Goal: Find specific page/section: Find specific page/section

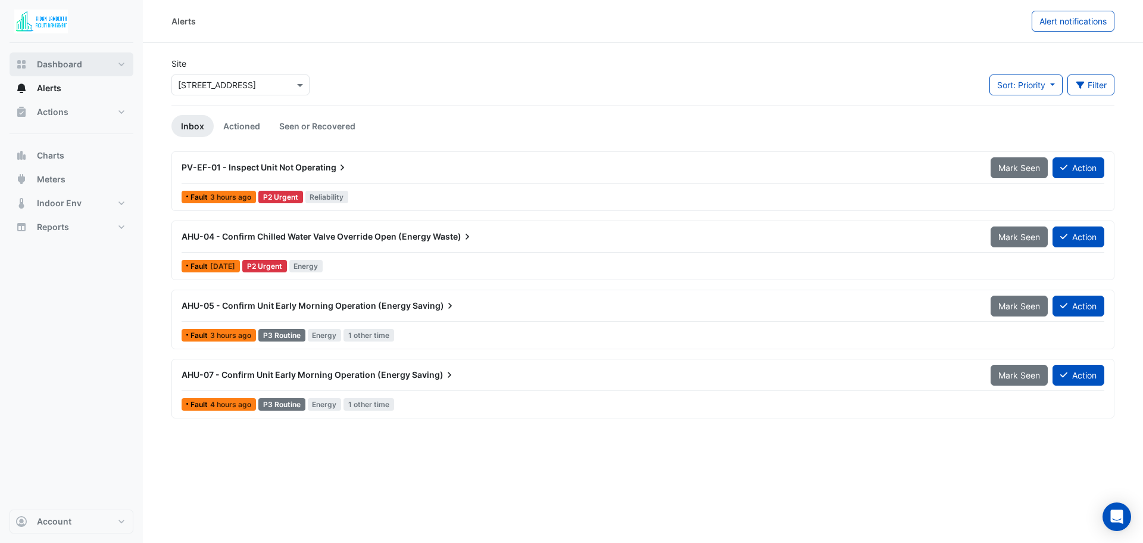
click at [86, 63] on button "Dashboard" at bounding box center [72, 64] width 124 height 24
select select "**"
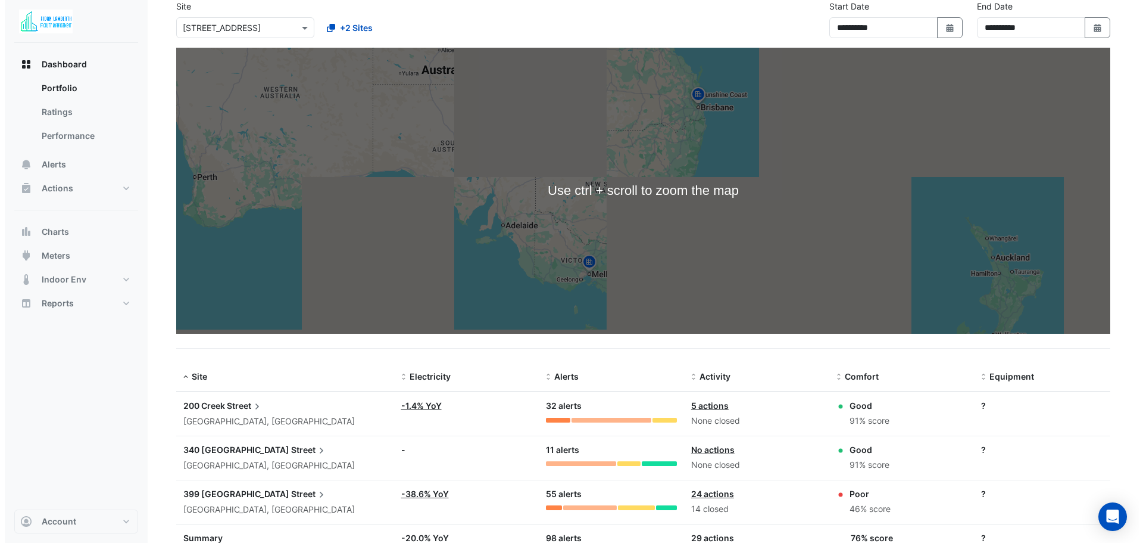
scroll to position [108, 0]
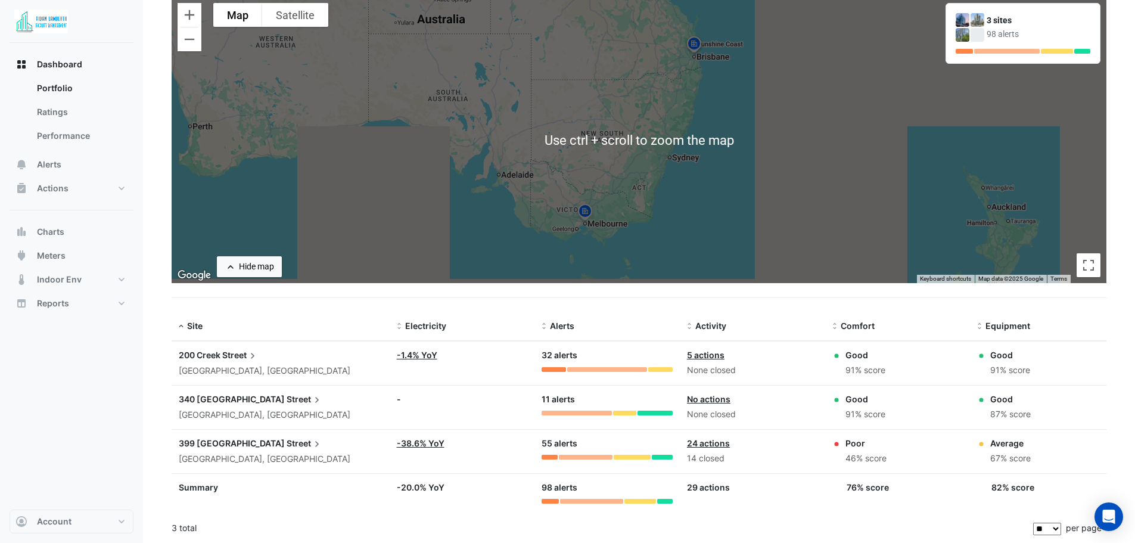
click at [209, 402] on span "340 [GEOGRAPHIC_DATA]" at bounding box center [232, 399] width 106 height 10
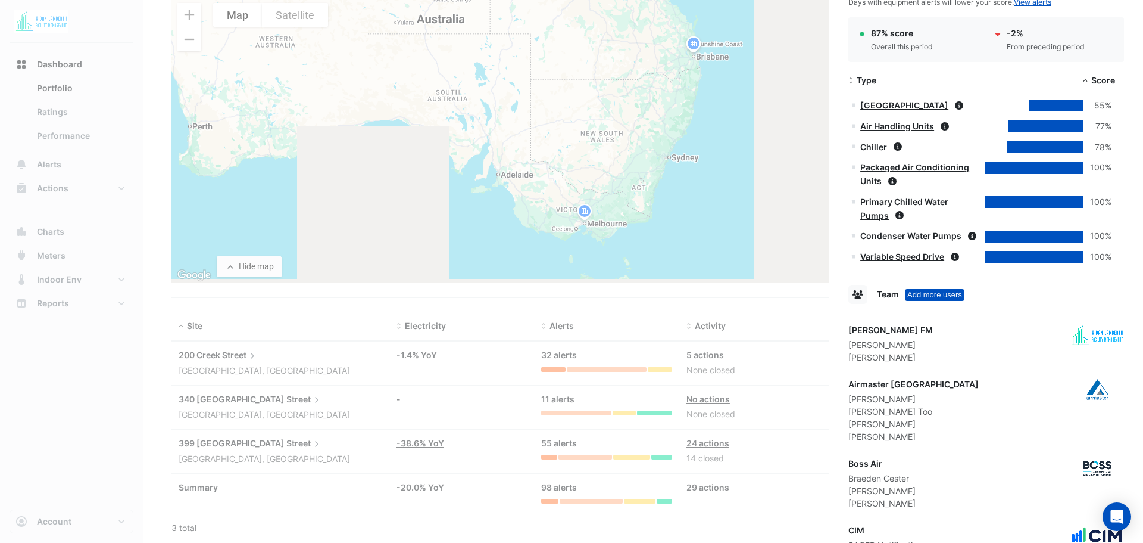
scroll to position [879, 0]
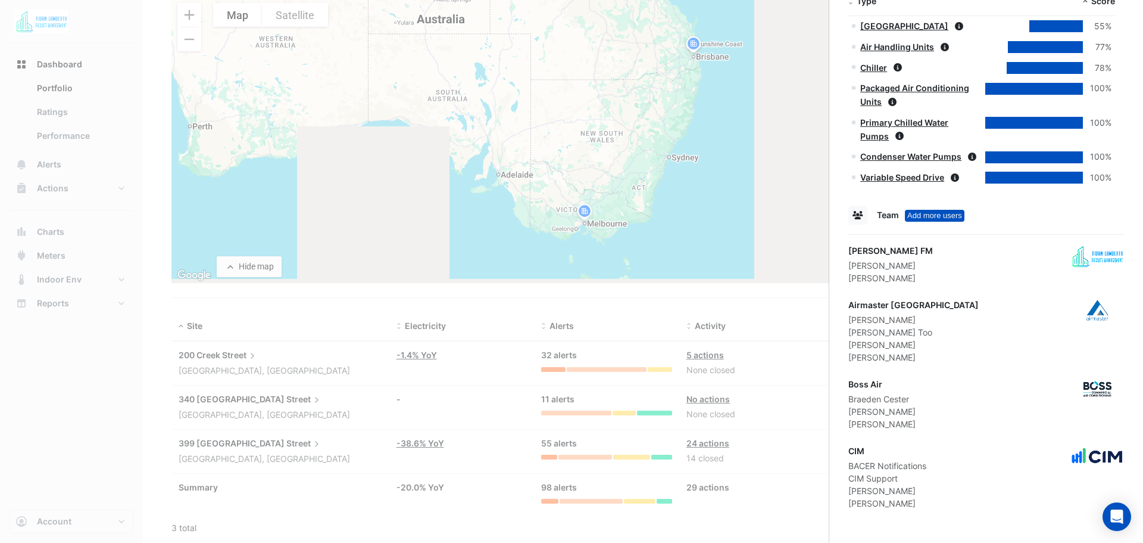
click at [872, 309] on div "Airmaster [GEOGRAPHIC_DATA]" at bounding box center [914, 304] width 130 height 13
drag, startPoint x: 874, startPoint y: 304, endPoint x: 908, endPoint y: 304, distance: 34.5
click at [908, 304] on div "Airmaster [GEOGRAPHIC_DATA]" at bounding box center [914, 304] width 130 height 13
click at [914, 335] on div "[PERSON_NAME] Too" at bounding box center [914, 332] width 130 height 13
click at [930, 211] on div "Add more users" at bounding box center [935, 216] width 60 height 12
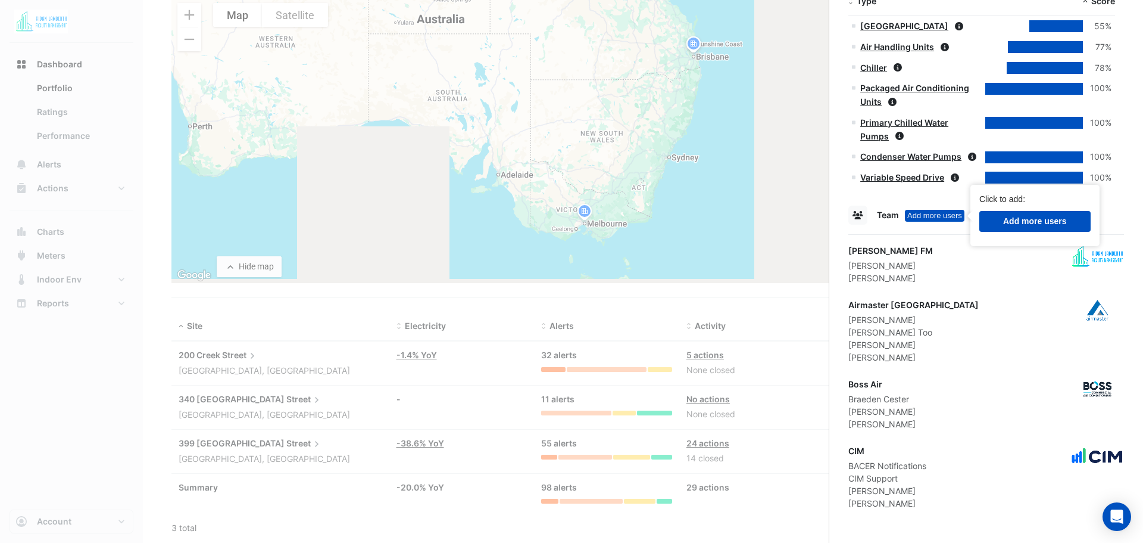
click at [992, 217] on link "Add more users" at bounding box center [1035, 221] width 111 height 21
drag, startPoint x: 936, startPoint y: 349, endPoint x: 939, endPoint y: 357, distance: 8.3
click at [936, 349] on div "Airmaster Australia [PERSON_NAME] [PERSON_NAME] Too [PERSON_NAME] [PERSON_NAME]" at bounding box center [987, 330] width 276 height 65
click at [1110, 518] on div "Open Intercom Messenger" at bounding box center [1118, 517] width 32 height 32
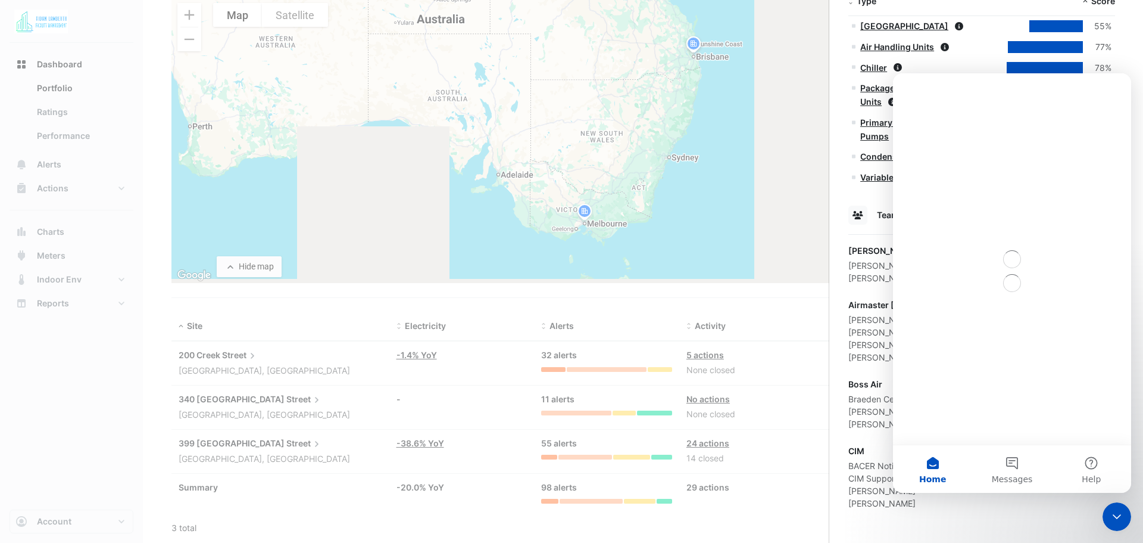
scroll to position [0, 0]
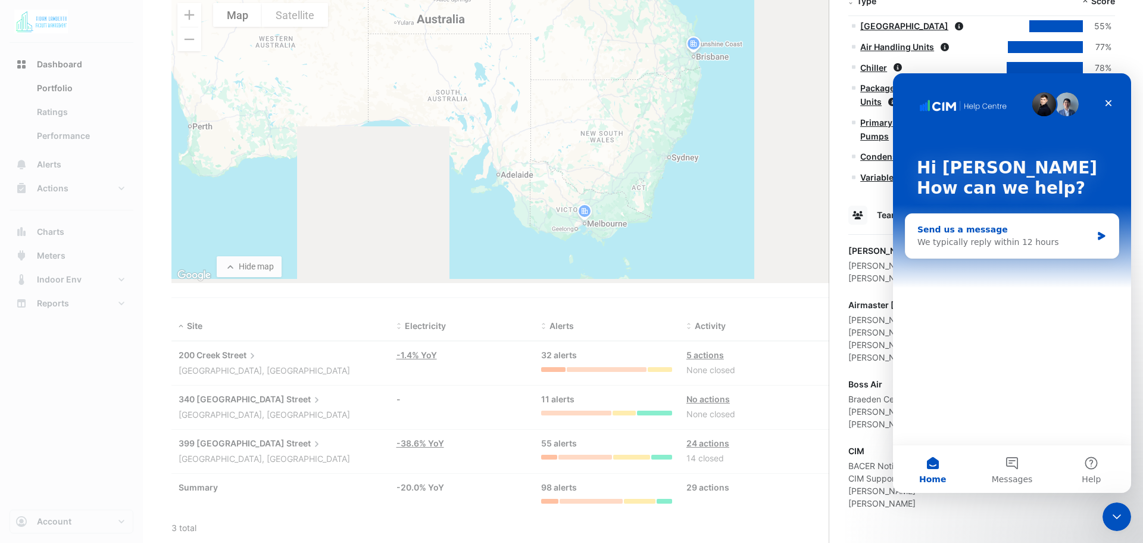
click at [959, 242] on div "We typically reply within 12 hours" at bounding box center [1005, 242] width 175 height 13
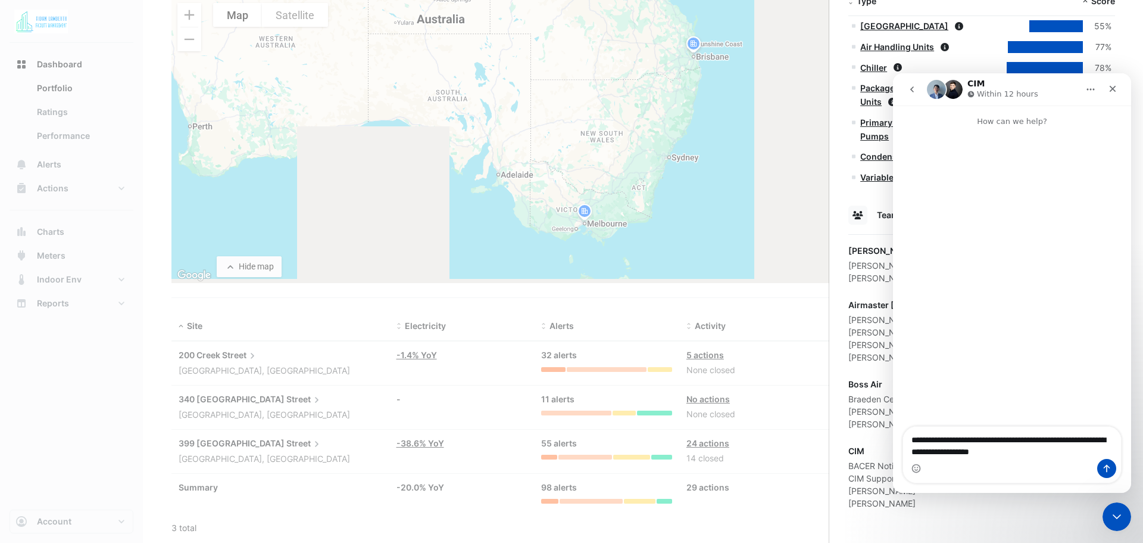
type textarea "**********"
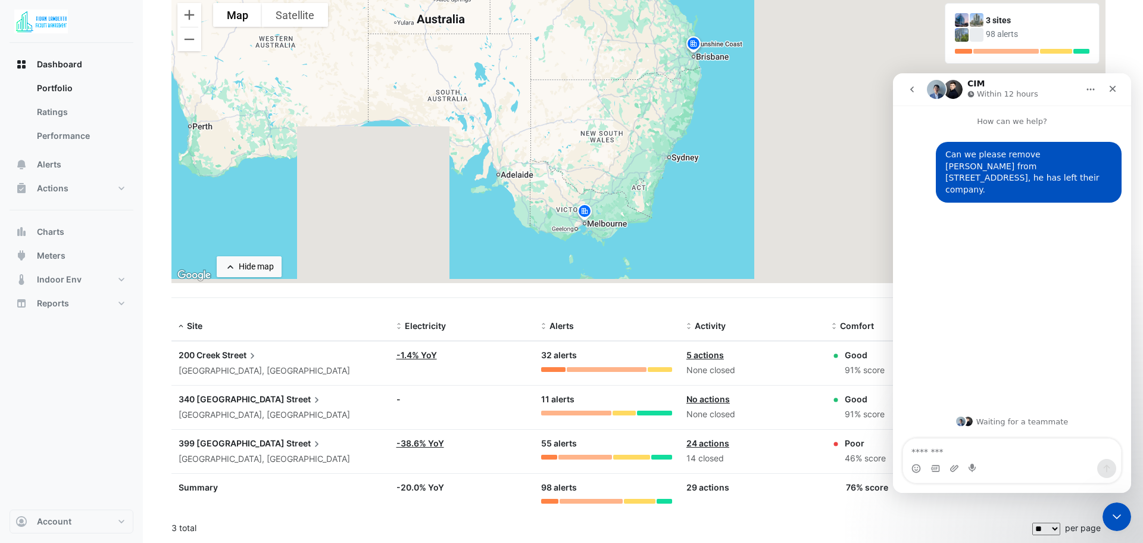
click at [170, 372] on ngb-offcanvas-backdrop at bounding box center [571, 271] width 1143 height 543
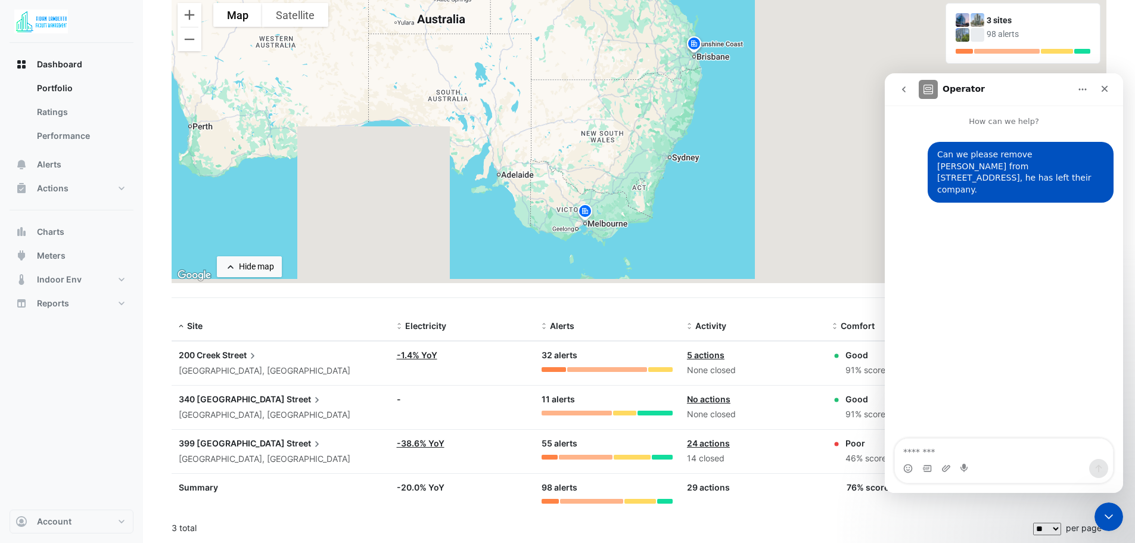
click at [286, 397] on span "Street" at bounding box center [304, 398] width 36 height 13
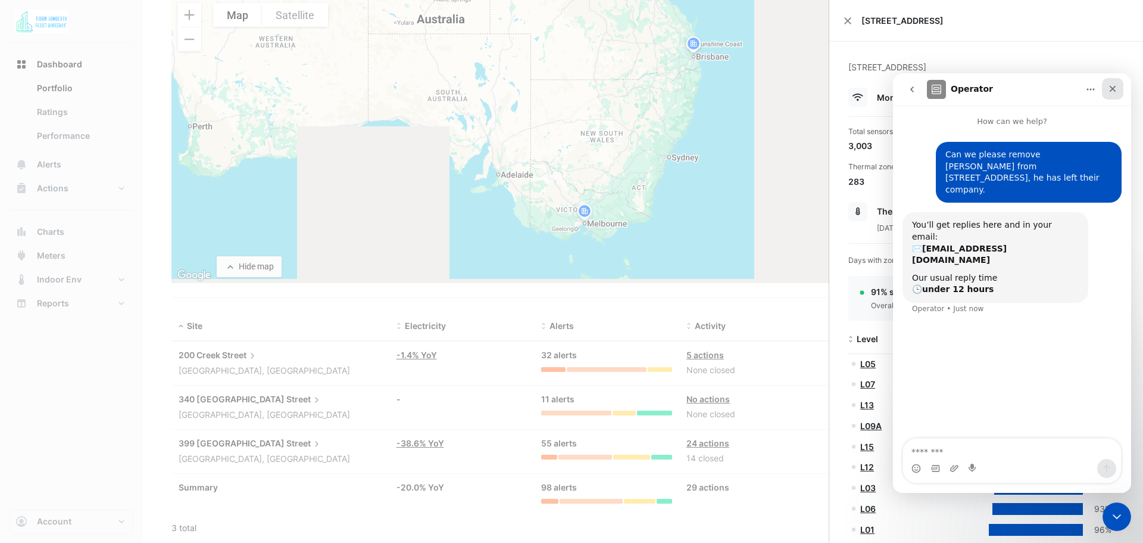
click at [1113, 94] on div "Close" at bounding box center [1112, 88] width 21 height 21
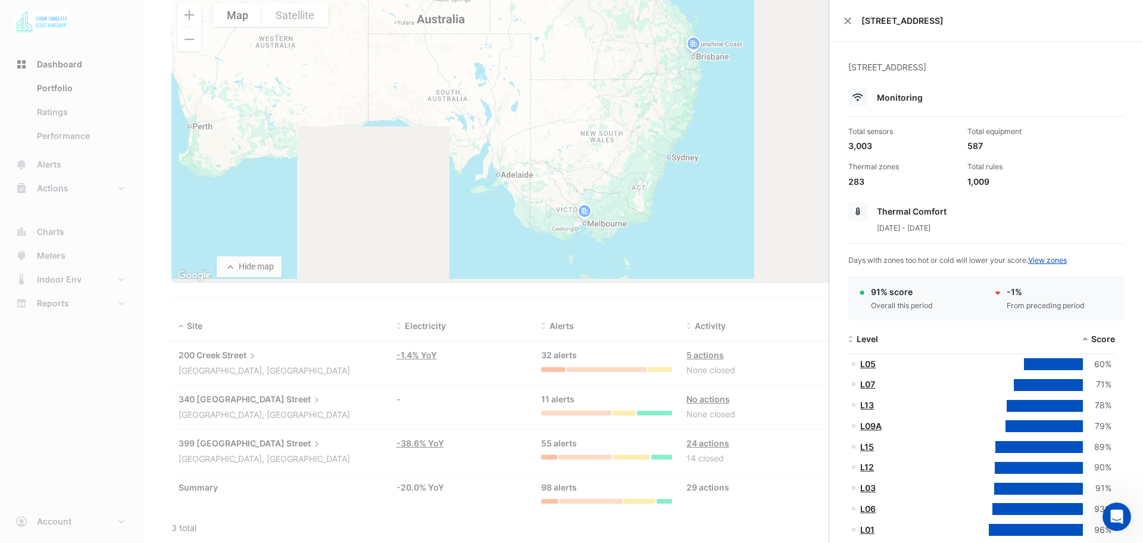
click at [202, 403] on ngb-offcanvas-backdrop at bounding box center [571, 271] width 1143 height 543
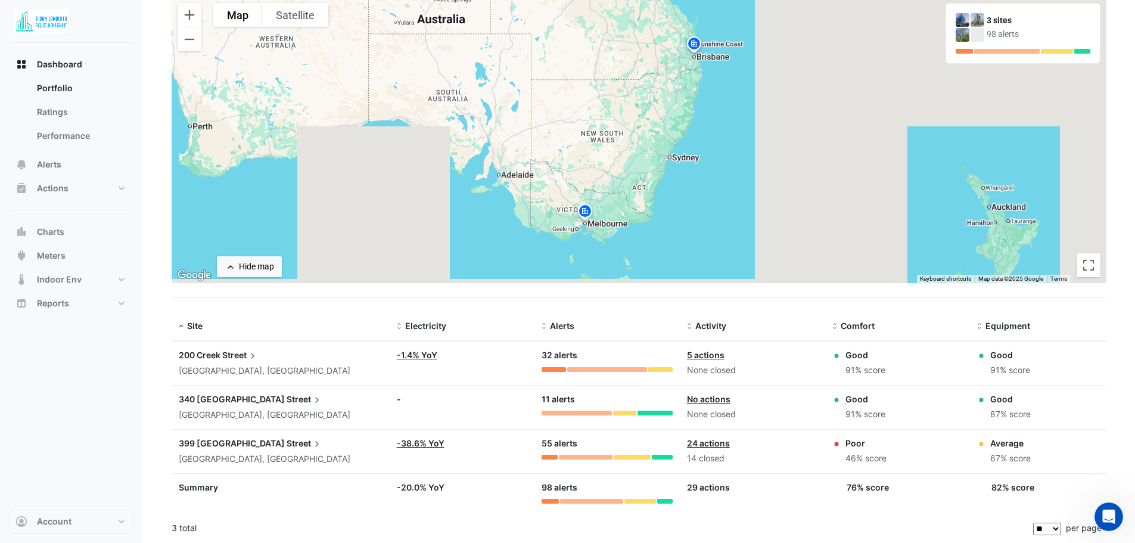
click at [203, 397] on span "340 [GEOGRAPHIC_DATA]" at bounding box center [232, 399] width 106 height 10
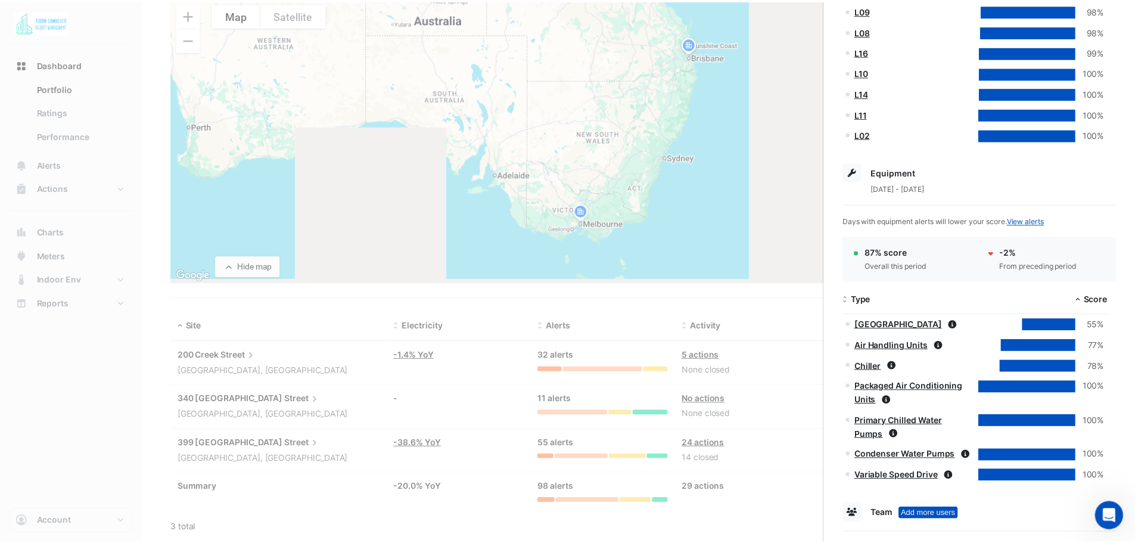
scroll to position [224, 0]
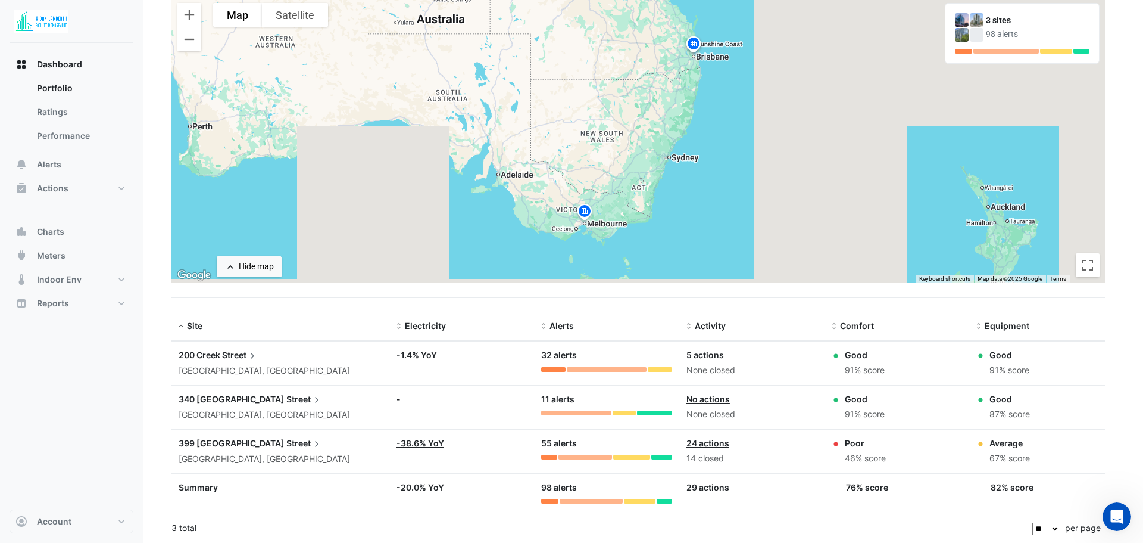
click at [42, 108] on ngb-offcanvas-backdrop at bounding box center [571, 271] width 1143 height 543
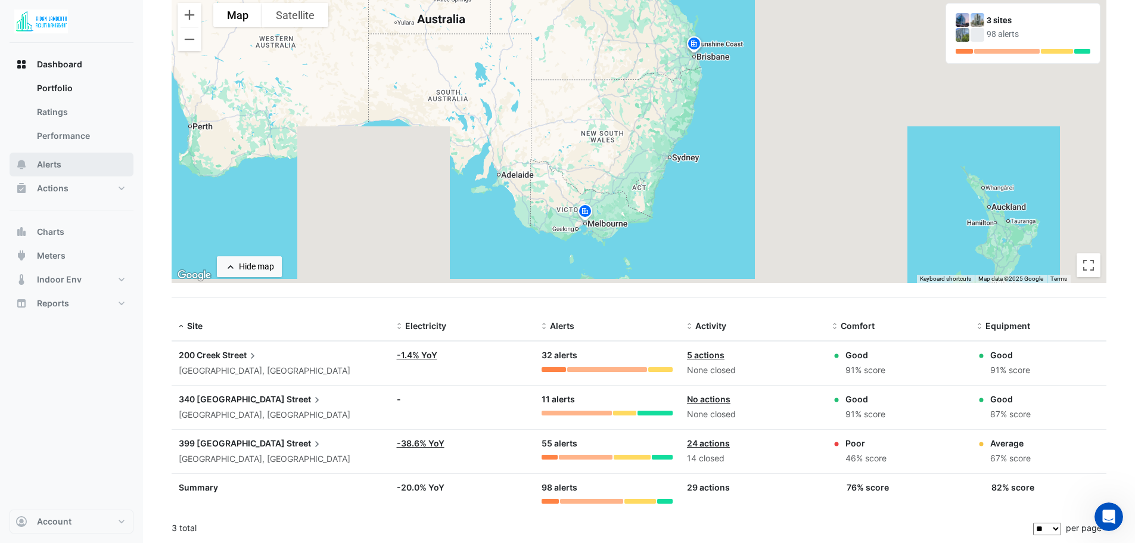
click at [48, 166] on span "Alerts" at bounding box center [49, 164] width 24 height 12
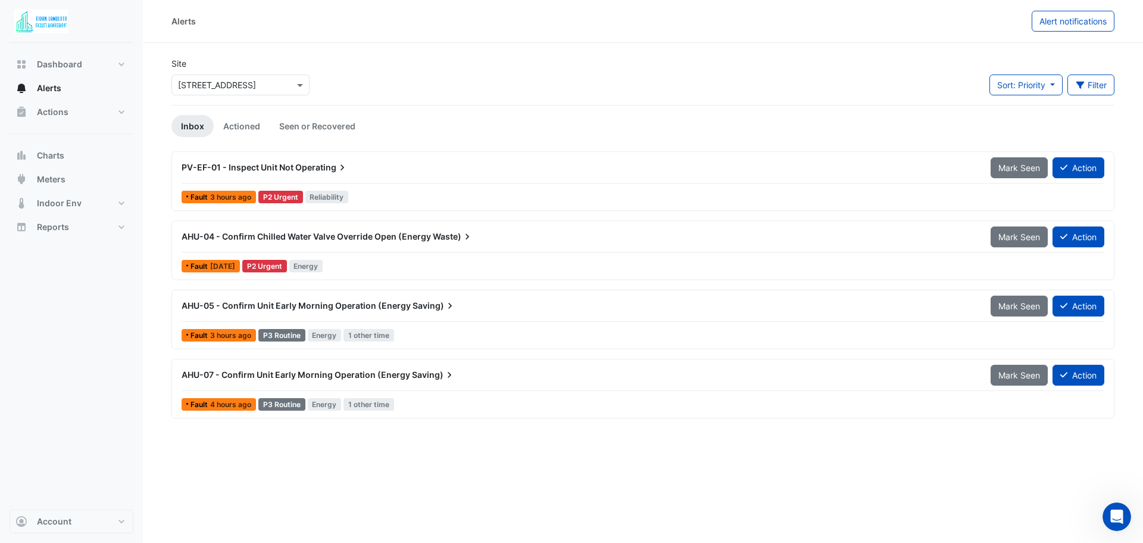
click at [231, 93] on div "Select a Site × [STREET_ADDRESS]" at bounding box center [241, 84] width 138 height 21
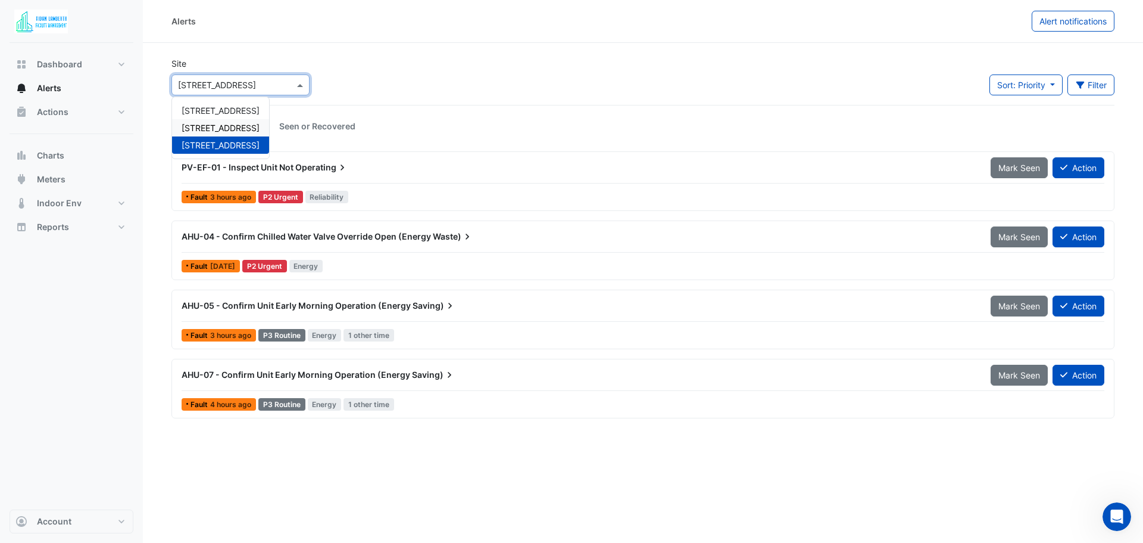
click at [221, 127] on span "[STREET_ADDRESS]" at bounding box center [221, 128] width 78 height 10
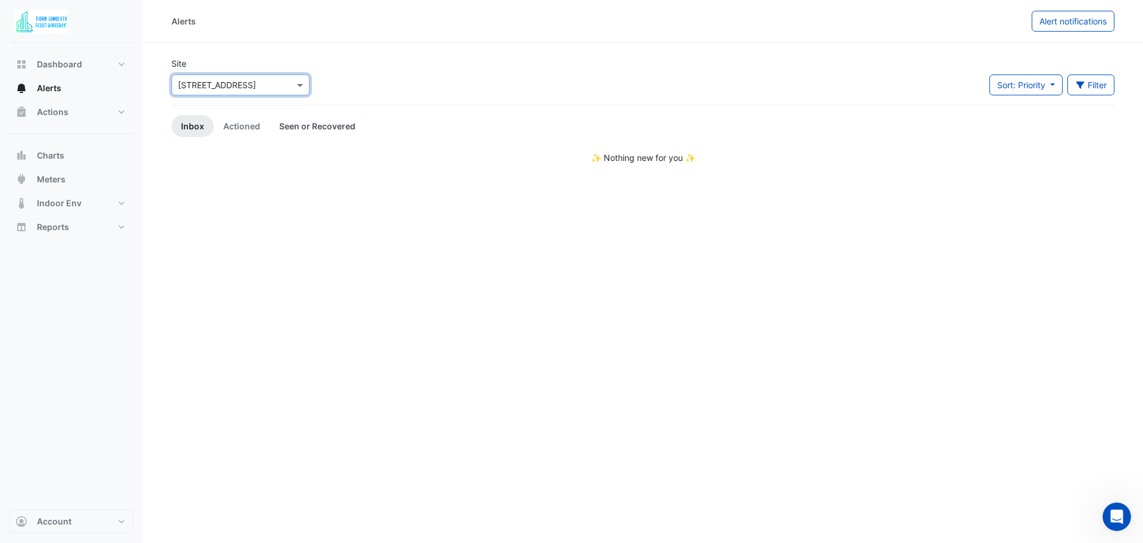
click at [289, 126] on link "Seen or Recovered" at bounding box center [317, 126] width 95 height 22
